Goal: Information Seeking & Learning: Learn about a topic

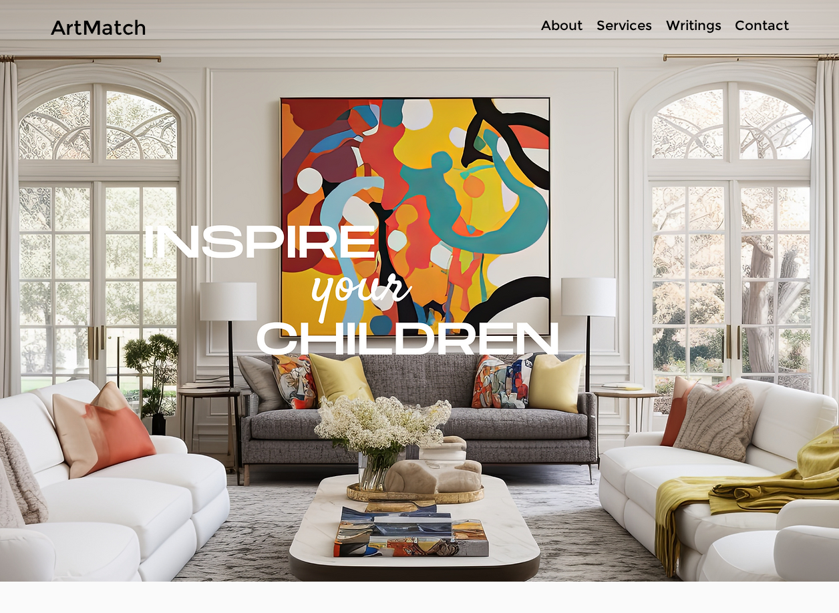
click at [569, 22] on p "About" at bounding box center [561, 25] width 55 height 19
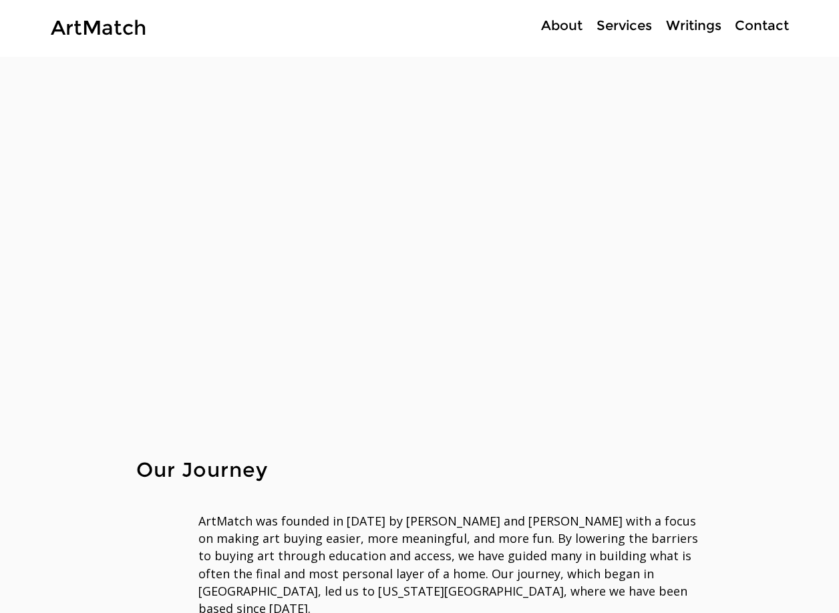
scroll to position [200, 0]
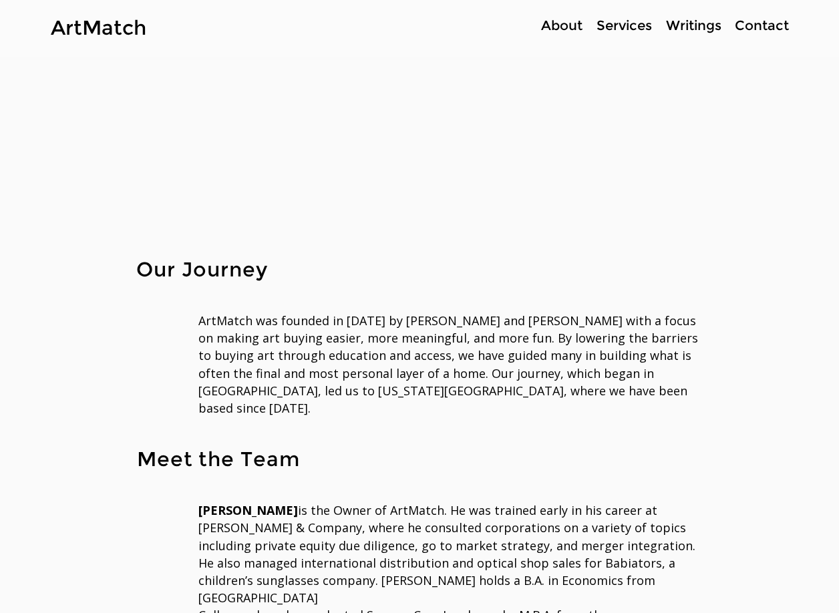
click at [606, 317] on span "ArtMatch was founded in [DATE] by [PERSON_NAME] and [PERSON_NAME] with a focus …" at bounding box center [448, 365] width 500 height 104
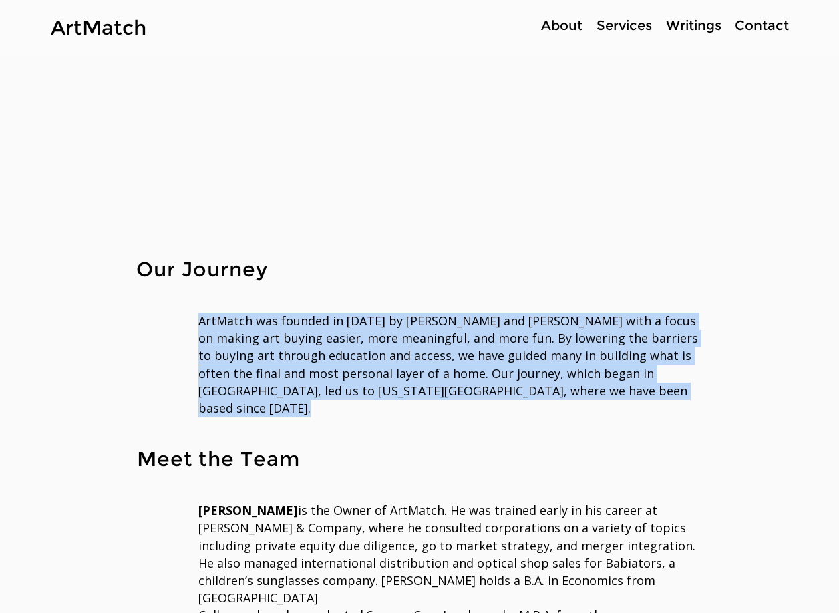
click at [606, 317] on span "ArtMatch was founded in [DATE] by [PERSON_NAME] and [PERSON_NAME] with a focus …" at bounding box center [448, 365] width 500 height 104
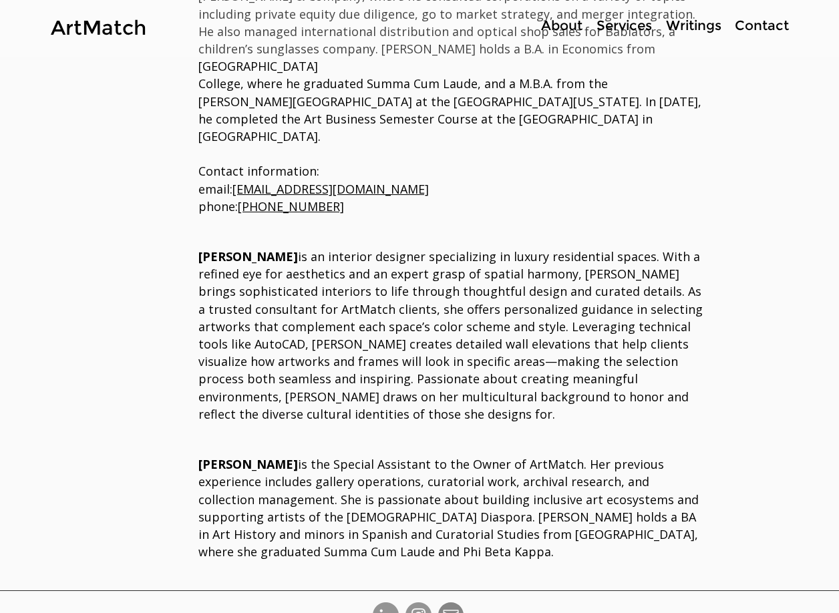
scroll to position [735, 0]
